Goal: Find specific fact: Find specific fact

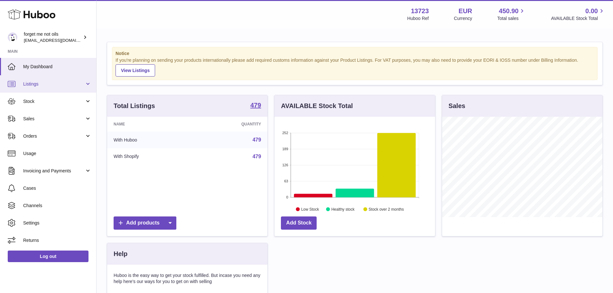
click at [41, 87] on link "Listings" at bounding box center [48, 83] width 96 height 17
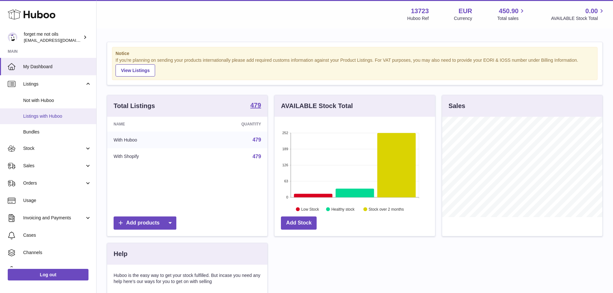
click at [40, 115] on span "Listings with Huboo" at bounding box center [57, 116] width 68 height 6
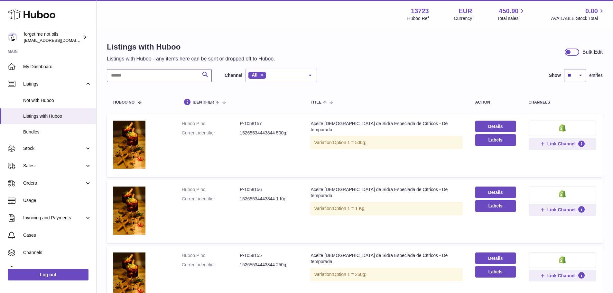
click at [175, 76] on input "text" at bounding box center [159, 75] width 105 height 13
paste input "**********"
type input "**********"
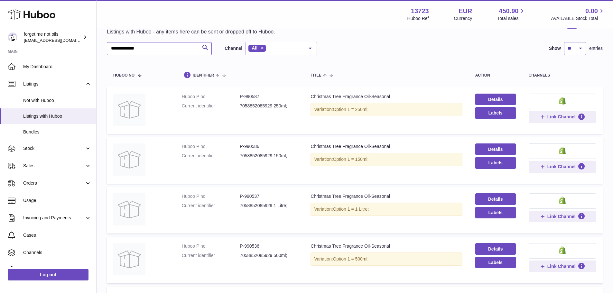
scroll to position [25, 0]
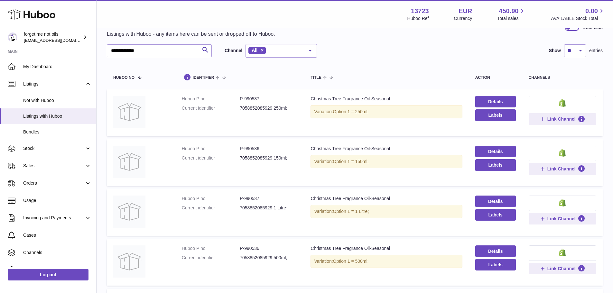
click at [253, 100] on dd "P-990587" at bounding box center [269, 99] width 58 height 6
copy dd "990587"
click at [254, 146] on dd "P-990586" at bounding box center [269, 149] width 58 height 6
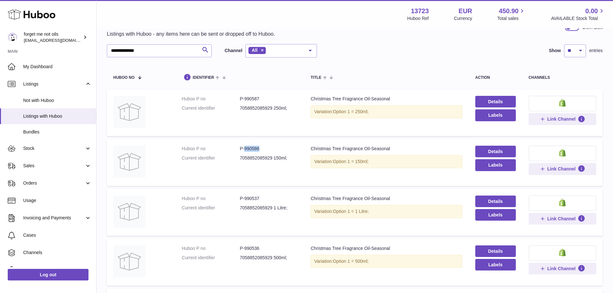
copy dd "990586"
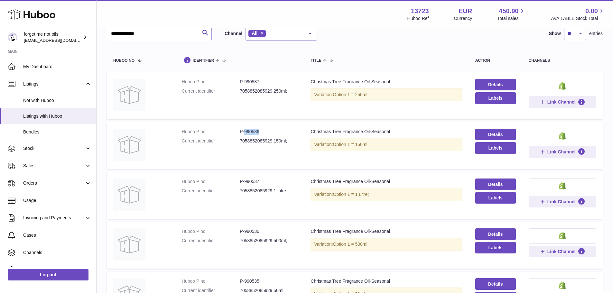
scroll to position [57, 0]
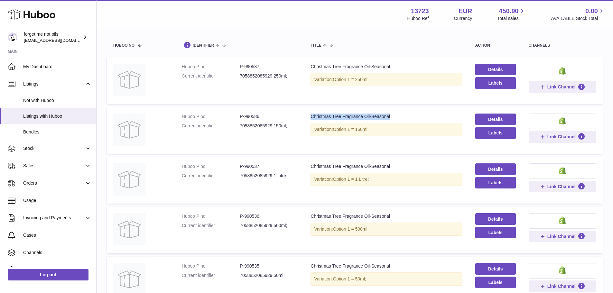
drag, startPoint x: 407, startPoint y: 115, endPoint x: 310, endPoint y: 114, distance: 97.4
click at [310, 114] on div "Christmas Tree Fragrance Oil-Seasonal" at bounding box center [385, 117] width 151 height 6
copy div "Christmas Tree Fragrance Oil-Seasonal"
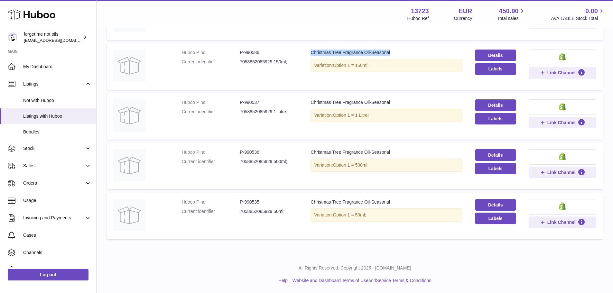
scroll to position [121, 0]
drag, startPoint x: 264, startPoint y: 103, endPoint x: 244, endPoint y: 100, distance: 20.4
click at [244, 100] on dd "P-990537" at bounding box center [269, 102] width 58 height 6
copy dd "990537"
drag, startPoint x: 314, startPoint y: 102, endPoint x: 401, endPoint y: 100, distance: 86.2
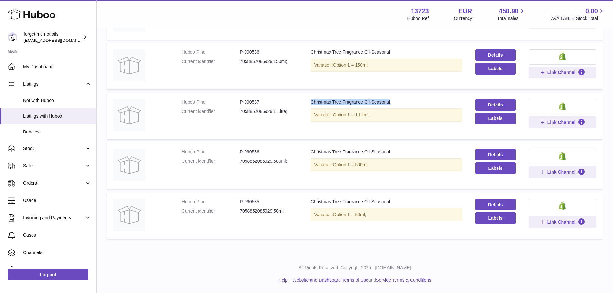
click at [401, 100] on div "Christmas Tree Fragrance Oil-Seasonal" at bounding box center [385, 102] width 151 height 6
copy div "Christmas Tree Fragrance Oil-Seasonal"
drag, startPoint x: 257, startPoint y: 150, endPoint x: 245, endPoint y: 149, distance: 12.6
click at [245, 149] on dd "P-990536" at bounding box center [269, 152] width 58 height 6
copy dd "990536"
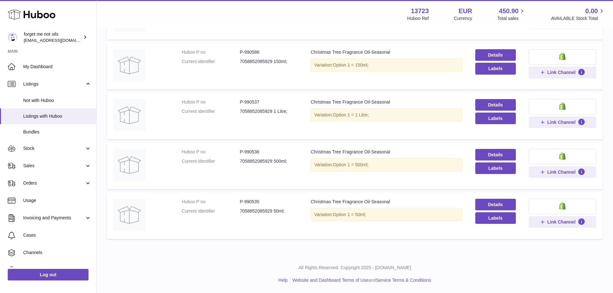
click at [253, 202] on dd "P-990535" at bounding box center [269, 202] width 58 height 6
copy dd "990535"
drag, startPoint x: 400, startPoint y: 201, endPoint x: 309, endPoint y: 199, distance: 90.7
click at [310, 199] on div "Christmas Tree Fragrance Oil-Seasonal" at bounding box center [385, 202] width 151 height 6
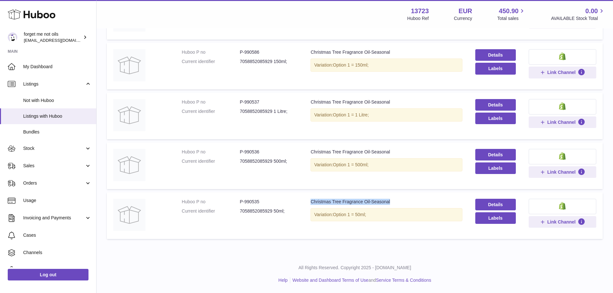
copy div "Christmas Tree Fragrance Oil-Seasonal"
click at [248, 202] on dd "P-990535" at bounding box center [269, 202] width 58 height 6
copy dd "990535"
click at [254, 102] on dd "P-990537" at bounding box center [269, 102] width 58 height 6
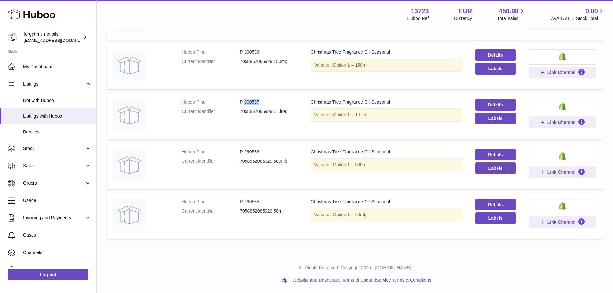
click at [254, 102] on dd "P-990537" at bounding box center [269, 102] width 58 height 6
copy dd "990537"
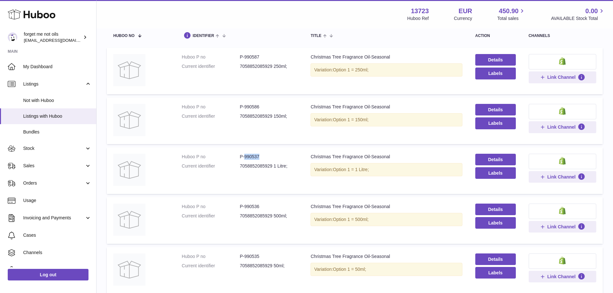
scroll to position [57, 0]
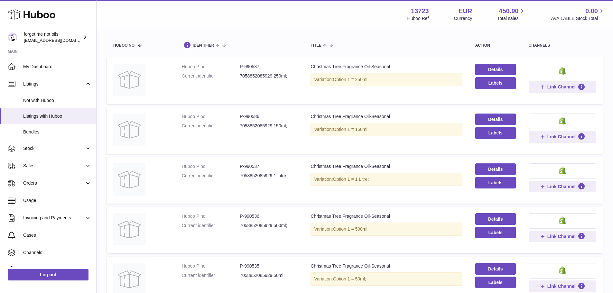
click at [255, 116] on dd "P-990586" at bounding box center [269, 117] width 58 height 6
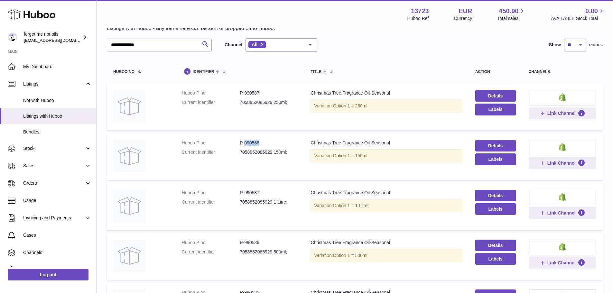
scroll to position [25, 0]
